Goal: Task Accomplishment & Management: Manage account settings

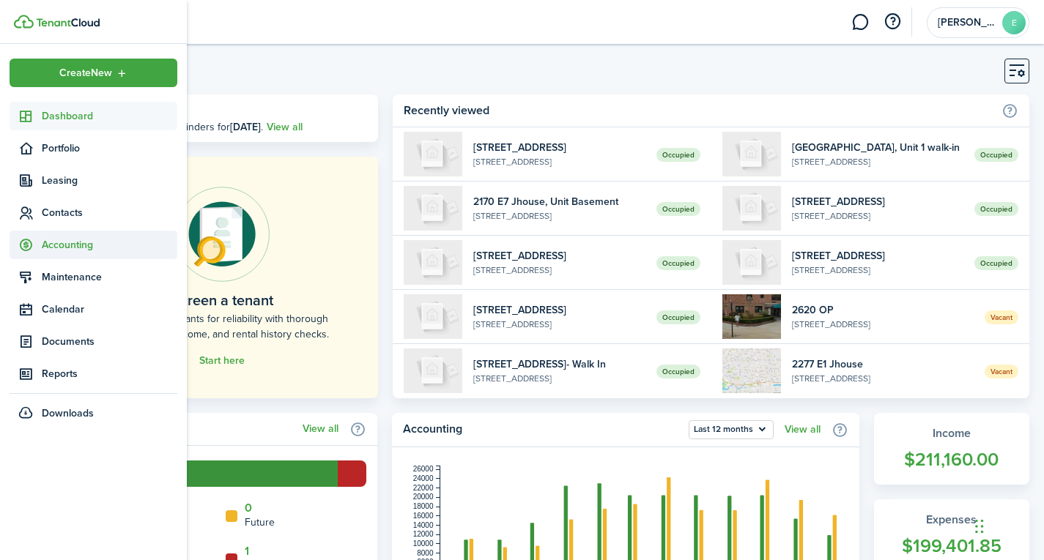
click at [84, 242] on span "Accounting" at bounding box center [110, 244] width 136 height 15
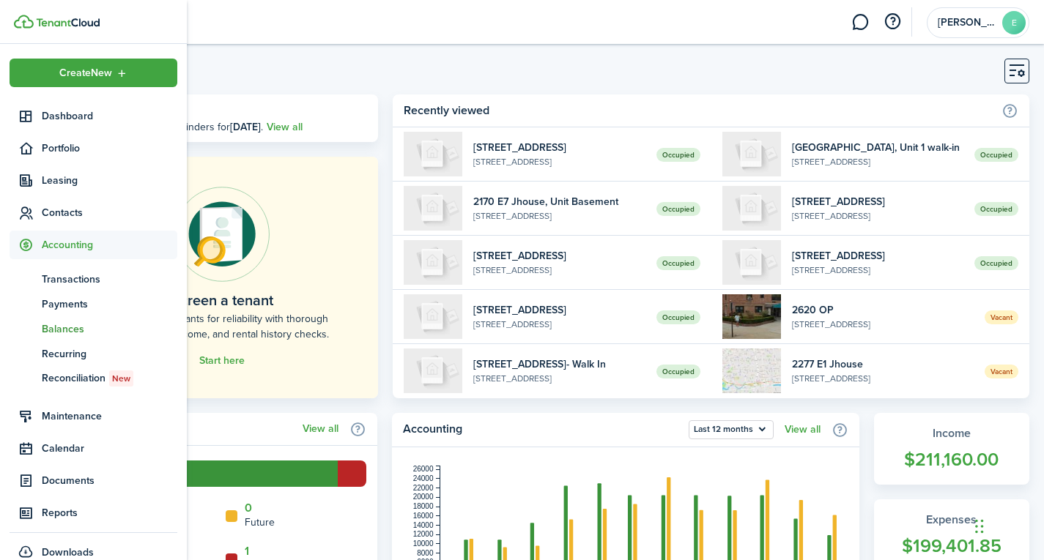
click at [70, 329] on span "Balances" at bounding box center [110, 329] width 136 height 15
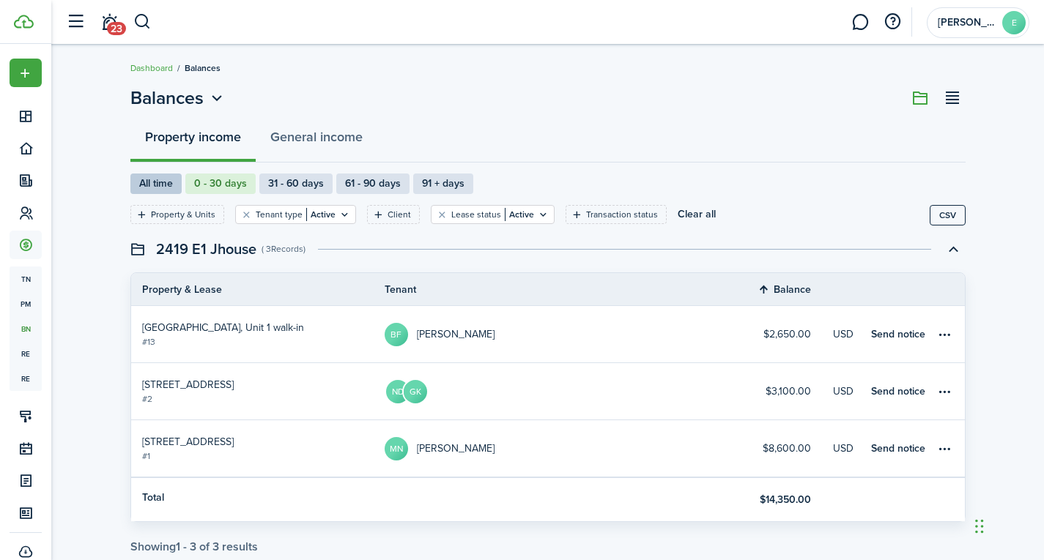
click at [171, 176] on label "All time" at bounding box center [155, 184] width 51 height 21
radio input "true"
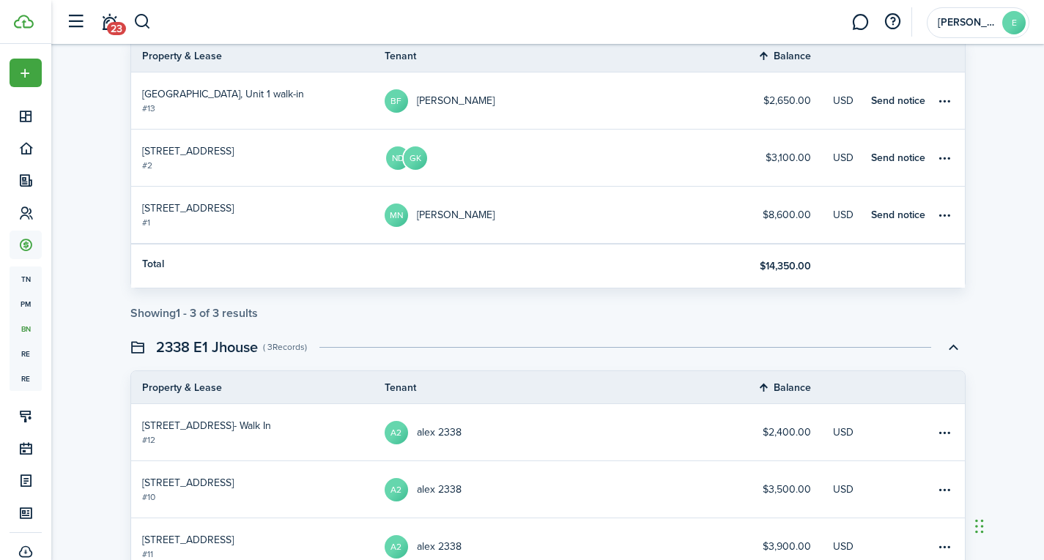
scroll to position [220, 0]
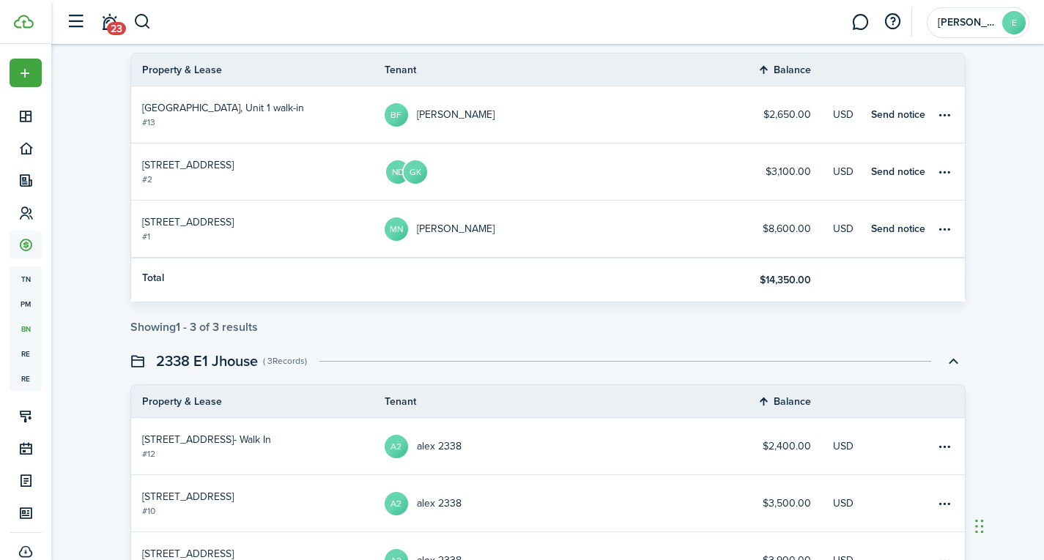
click at [610, 237] on link "MN [PERSON_NAME]" at bounding box center [554, 229] width 338 height 56
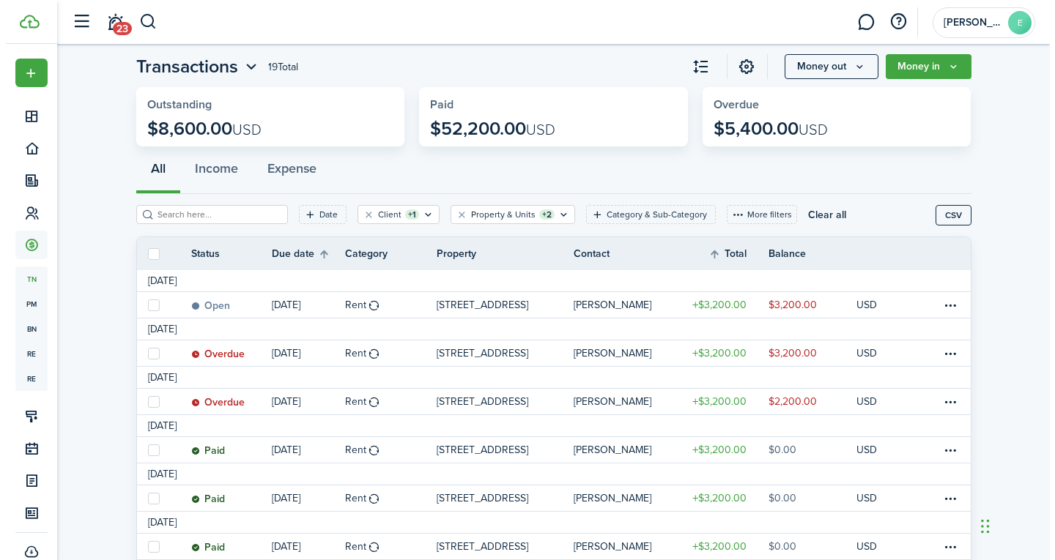
scroll to position [178, 0]
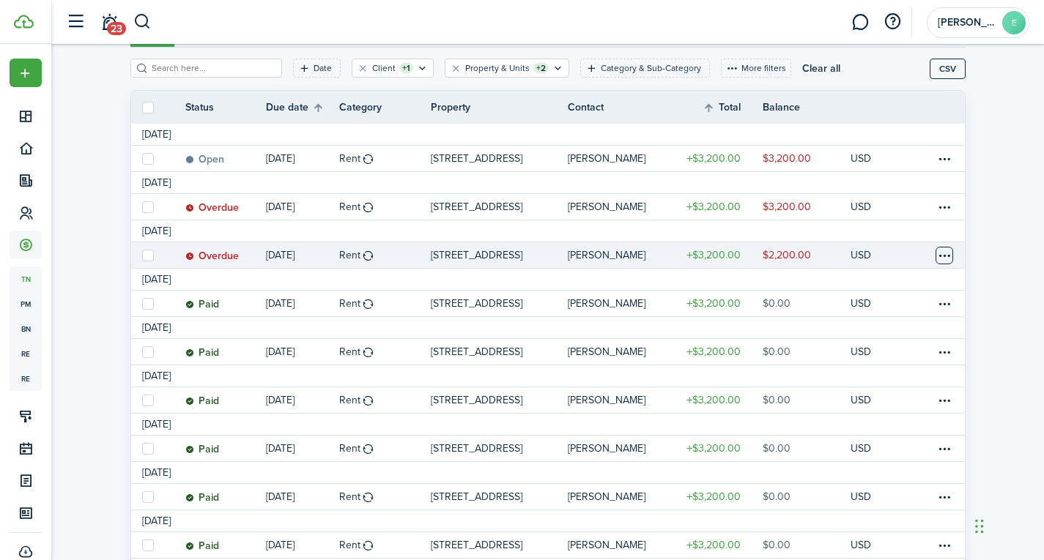
click at [944, 257] on table-menu-btn-icon at bounding box center [944, 256] width 18 height 18
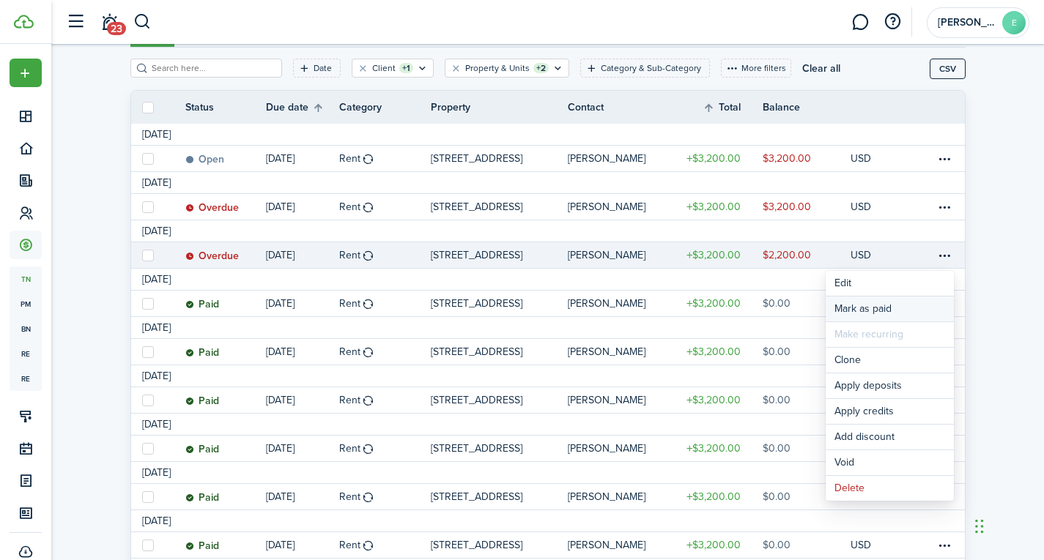
click at [900, 314] on link "Mark as paid" at bounding box center [890, 309] width 128 height 25
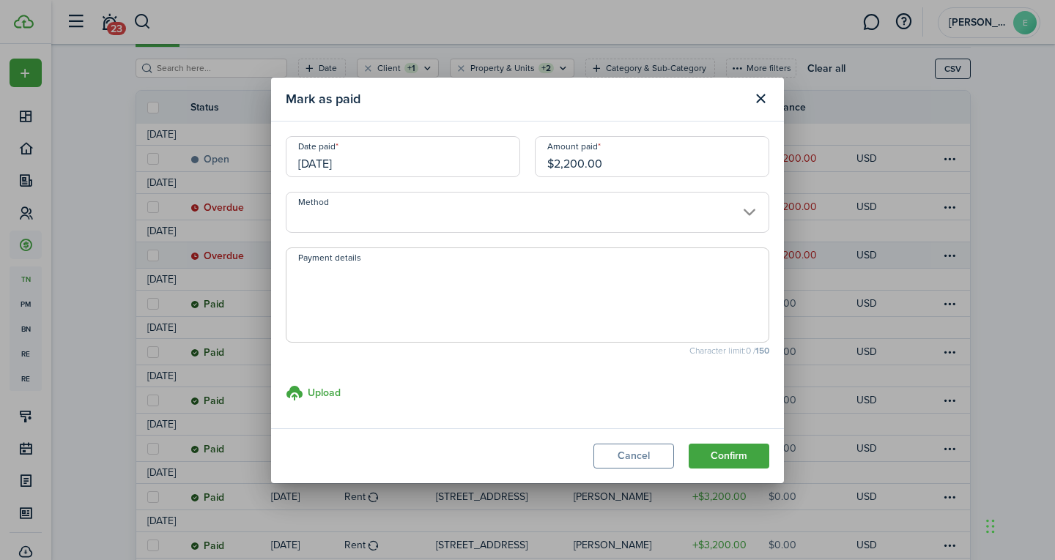
click at [608, 157] on input "$2,200.00" at bounding box center [652, 156] width 234 height 41
click at [482, 167] on input "[DATE]" at bounding box center [403, 156] width 234 height 41
type input "$1,100.00"
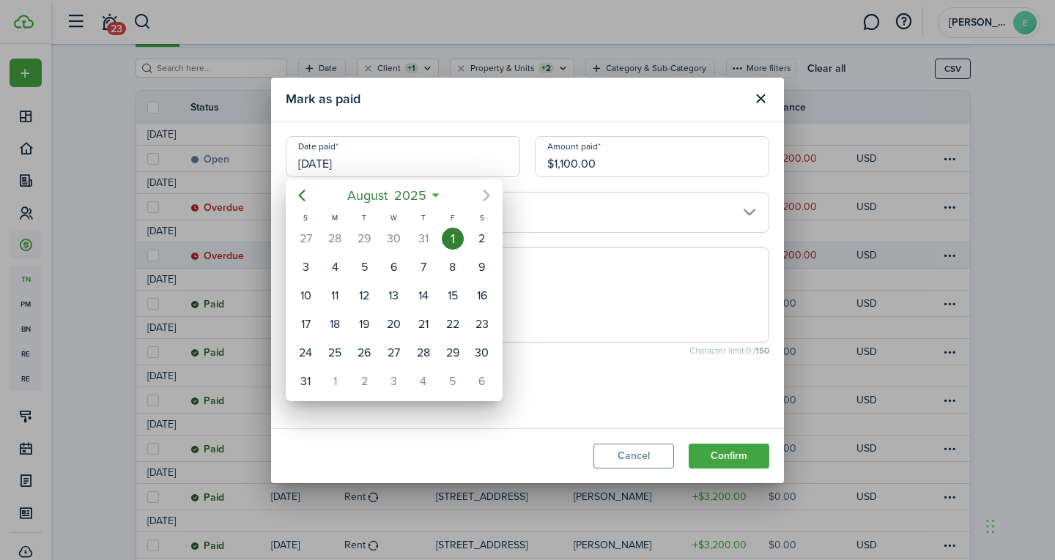
click at [489, 204] on icon "Next page" at bounding box center [487, 196] width 18 height 18
click at [368, 358] on div "30" at bounding box center [364, 353] width 22 height 22
type input "[DATE]"
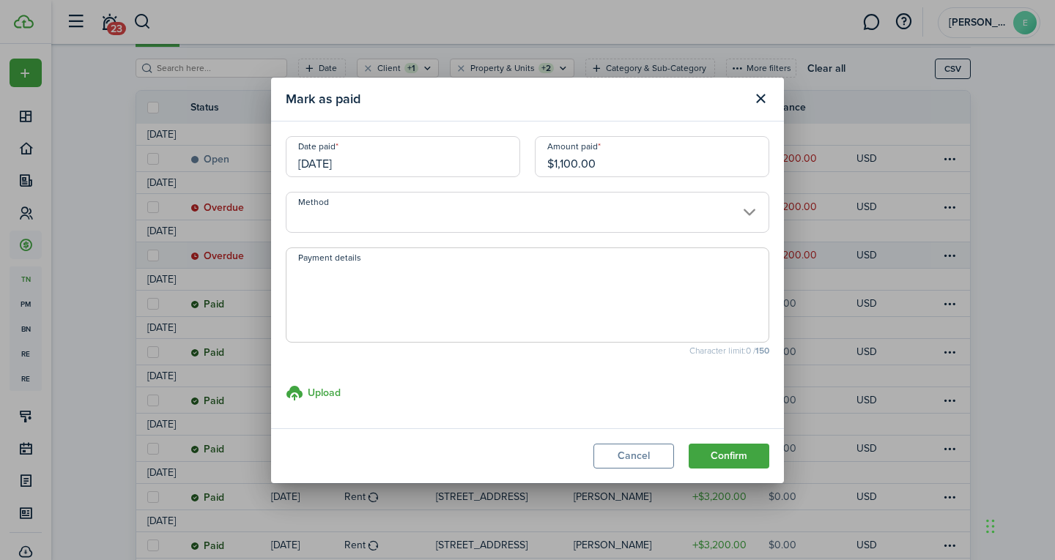
click at [559, 220] on input "Method" at bounding box center [527, 212] width 483 height 41
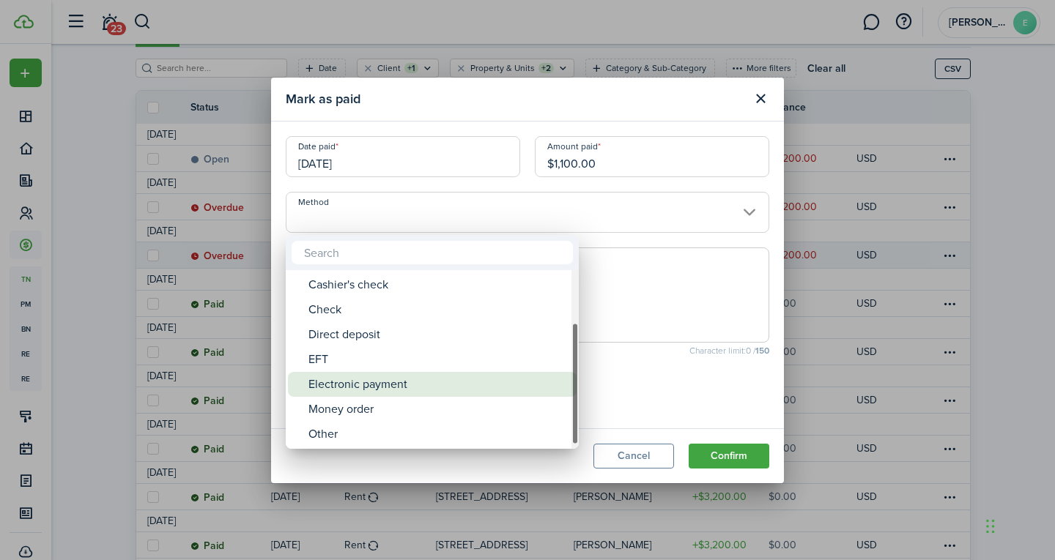
click at [452, 378] on div "Electronic payment" at bounding box center [437, 384] width 259 height 25
type input "Electronic payment"
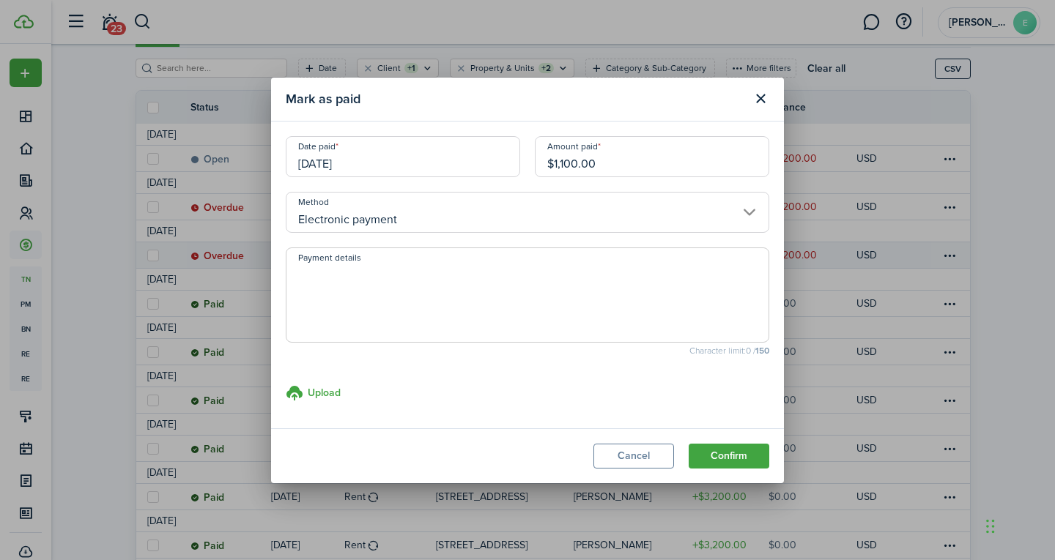
click at [477, 297] on textarea "Payment details" at bounding box center [527, 299] width 482 height 70
type textarea "td bank zelle"
click at [765, 454] on button "Confirm" at bounding box center [729, 456] width 81 height 25
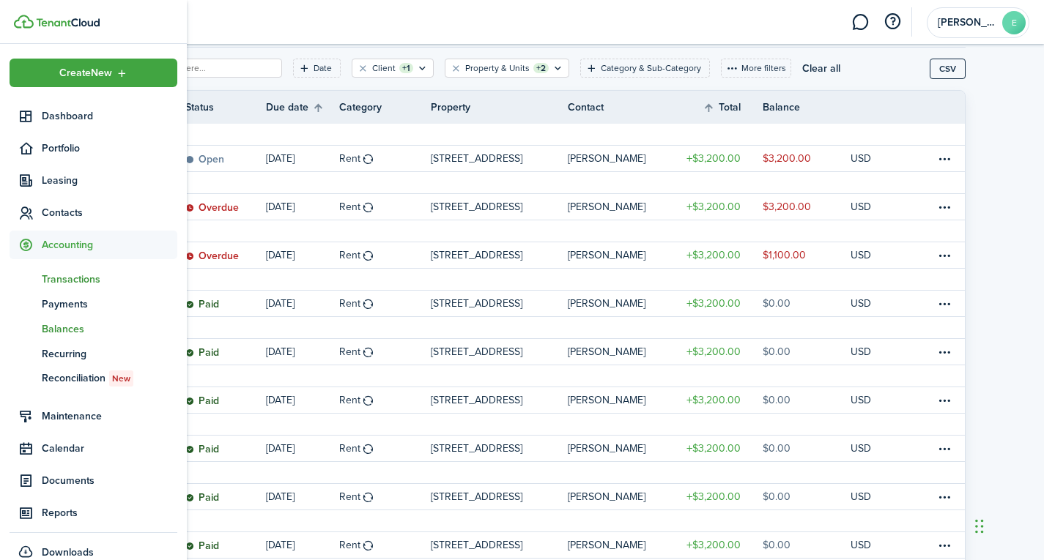
click at [67, 324] on span "Balances" at bounding box center [110, 329] width 136 height 15
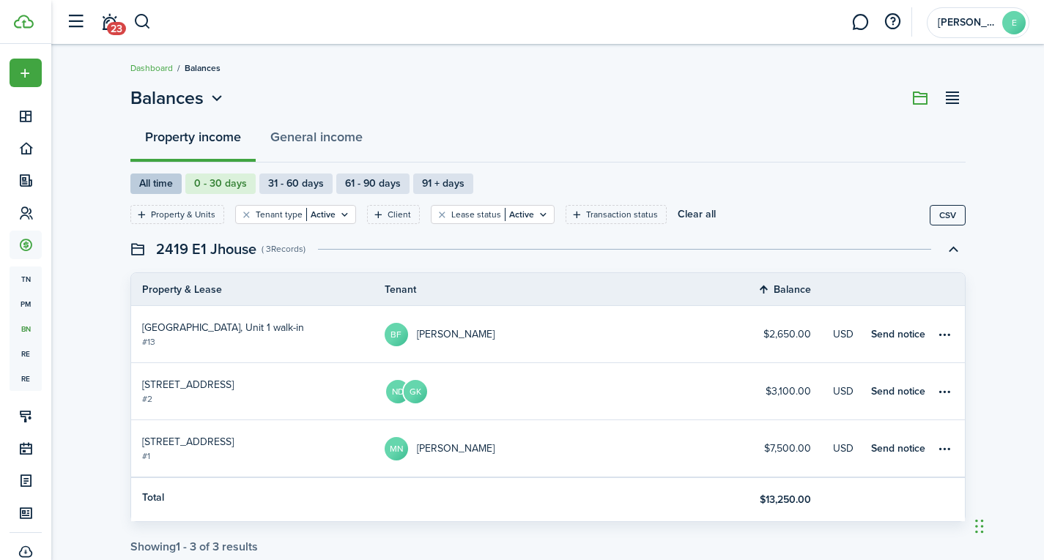
click at [156, 184] on label "All time" at bounding box center [155, 184] width 51 height 21
radio input "true"
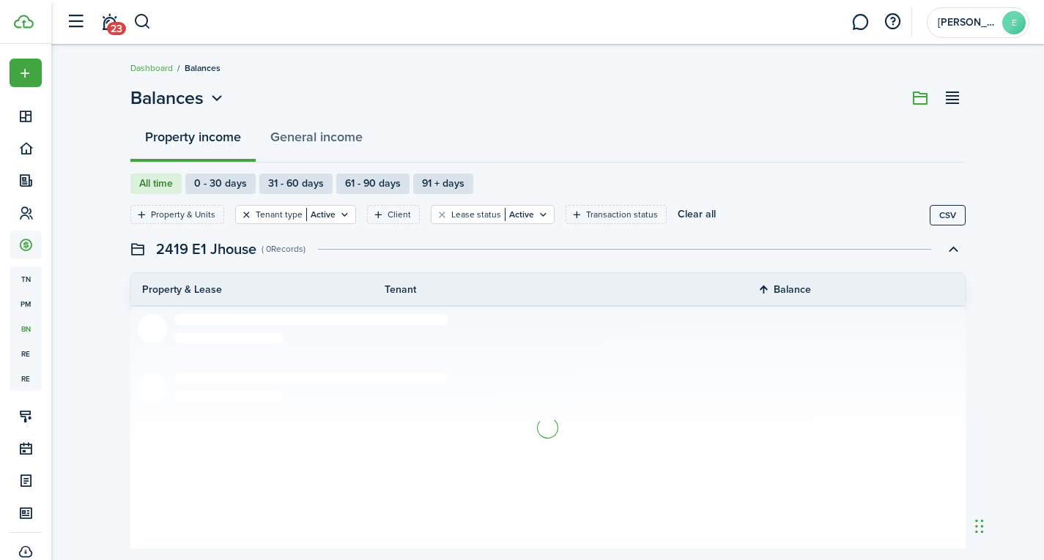
click at [242, 209] on button "Clear filter" at bounding box center [246, 215] width 12 height 12
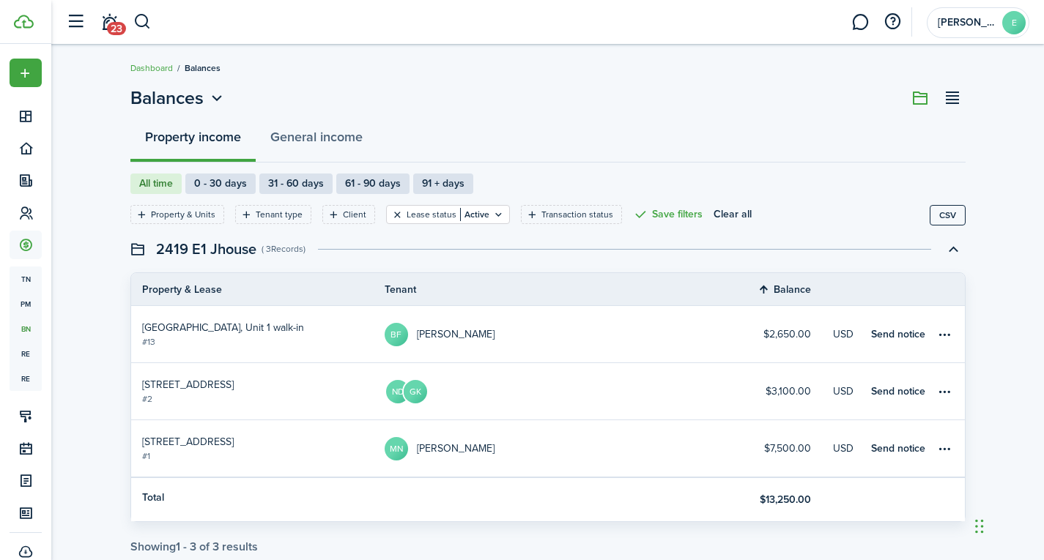
click at [391, 215] on button "Clear filter" at bounding box center [397, 215] width 12 height 12
